Goal: Task Accomplishment & Management: Manage account settings

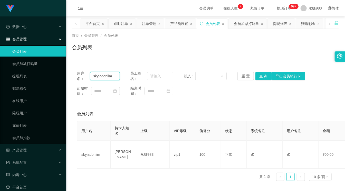
click at [113, 75] on input "skyjadonlim" at bounding box center [104, 76] width 29 height 8
click at [37, 150] on div "产品管理" at bounding box center [33, 150] width 66 height 10
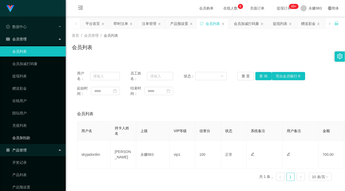
scroll to position [85, 0]
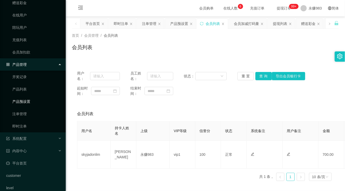
click at [20, 103] on link "产品预设置" at bounding box center [36, 101] width 49 height 10
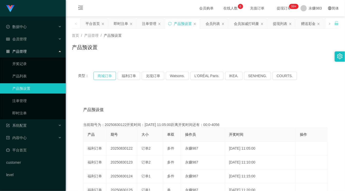
click at [108, 75] on button "商城订单" at bounding box center [104, 76] width 23 height 8
click at [129, 74] on button "福利订单" at bounding box center [128, 76] width 23 height 8
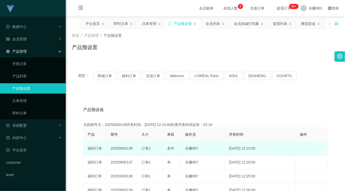
drag, startPoint x: 140, startPoint y: 148, endPoint x: 153, endPoint y: 147, distance: 13.1
click at [153, 147] on td "订单2" at bounding box center [150, 148] width 26 height 14
copy span "订单2"
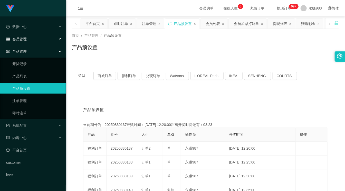
click at [28, 40] on div "会员管理" at bounding box center [33, 39] width 66 height 10
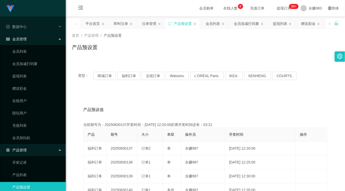
scroll to position [85, 0]
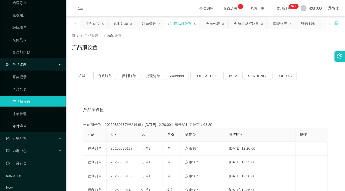
click at [34, 126] on link "即时注单" at bounding box center [36, 126] width 49 height 10
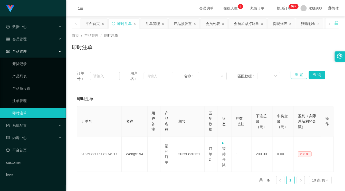
click at [293, 73] on button "重 置" at bounding box center [299, 75] width 16 height 8
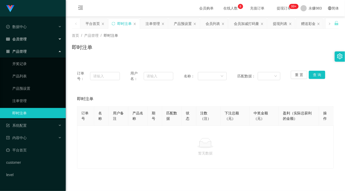
click at [28, 39] on div "会员管理" at bounding box center [33, 39] width 66 height 10
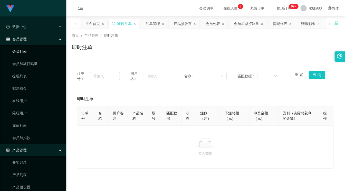
click at [28, 50] on link "会员列表" at bounding box center [36, 51] width 49 height 10
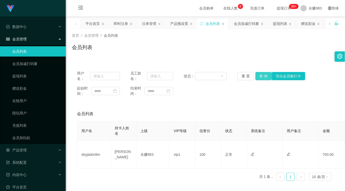
click at [262, 75] on button "查 询" at bounding box center [263, 76] width 16 height 8
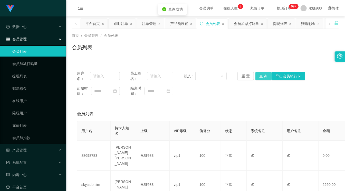
scroll to position [28, 0]
